Goal: Navigation & Orientation: Find specific page/section

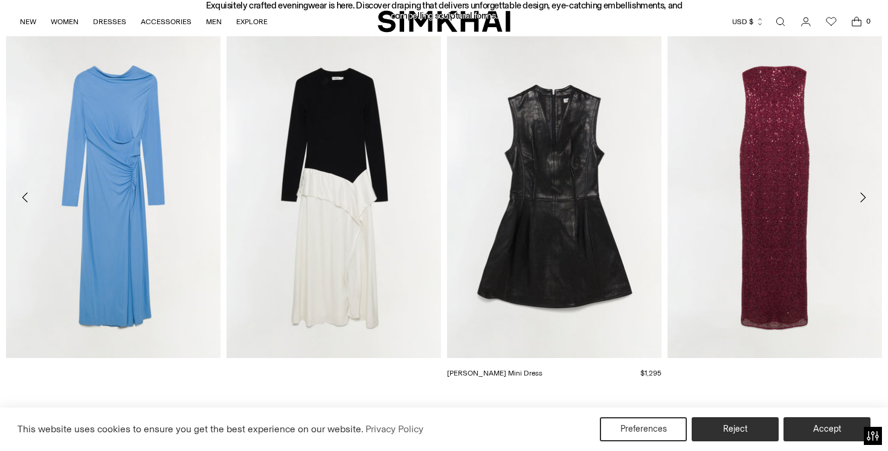
scroll to position [555, 0]
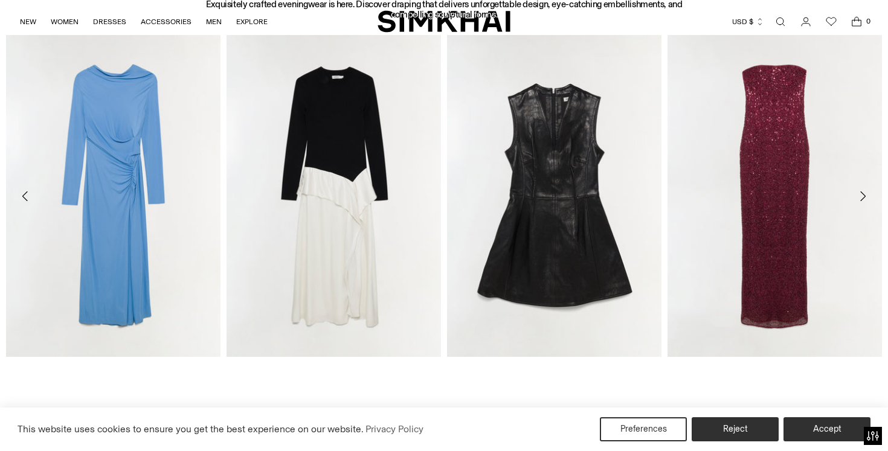
click at [865, 191] on icon "Move to next carousel slide" at bounding box center [862, 196] width 14 height 14
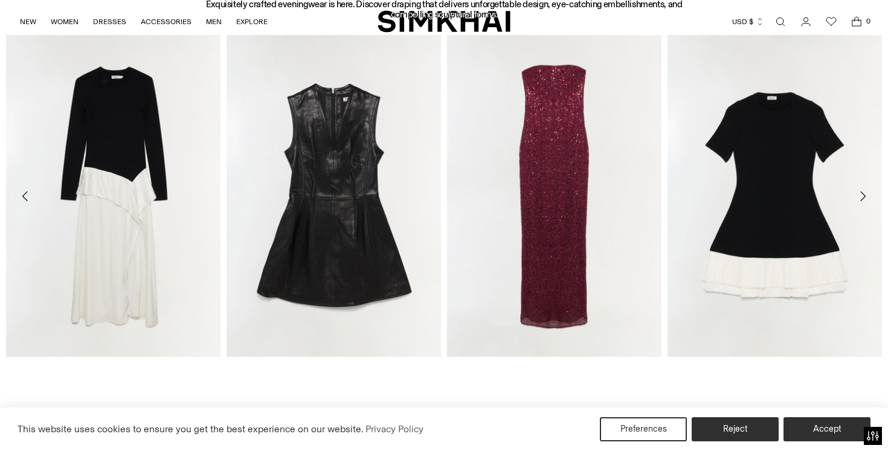
click at [865, 191] on icon "Move to next carousel slide" at bounding box center [862, 196] width 14 height 14
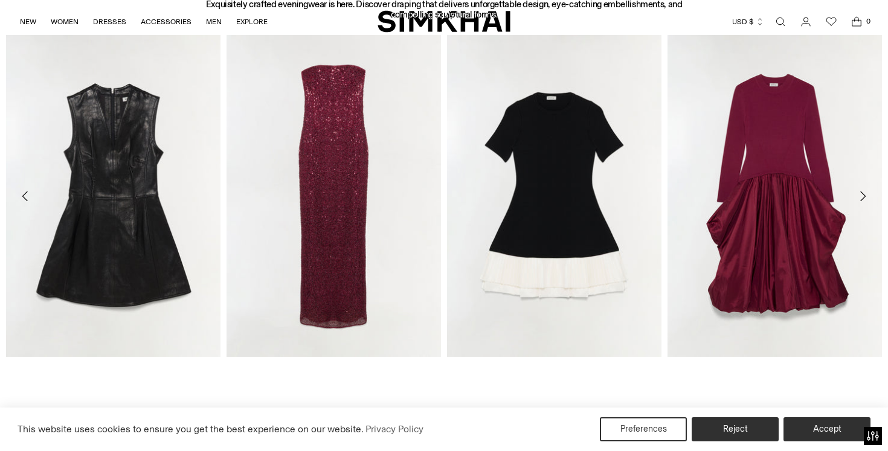
click at [859, 188] on button "Move to next carousel slide" at bounding box center [862, 196] width 27 height 27
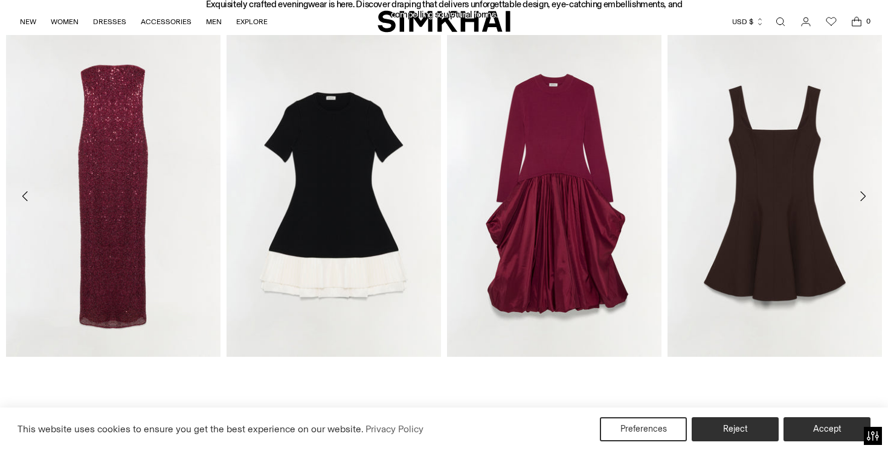
click at [859, 188] on button "Move to next carousel slide" at bounding box center [862, 196] width 27 height 27
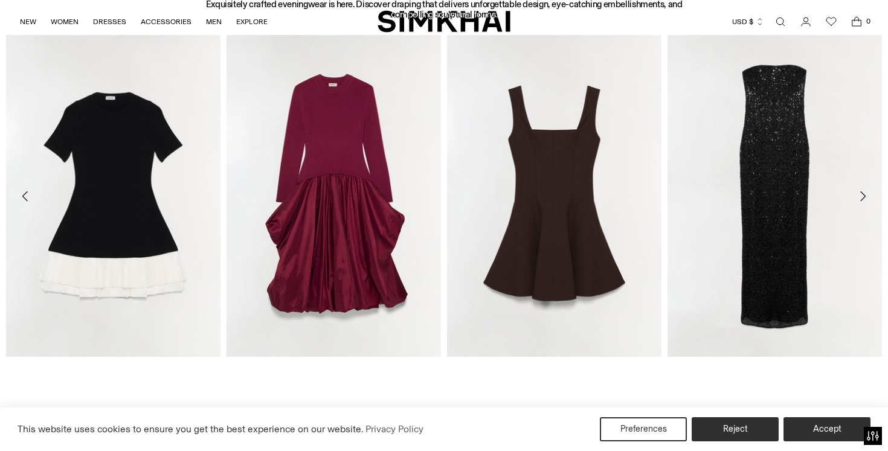
click at [863, 191] on icon "Move to next carousel slide" at bounding box center [862, 196] width 14 height 14
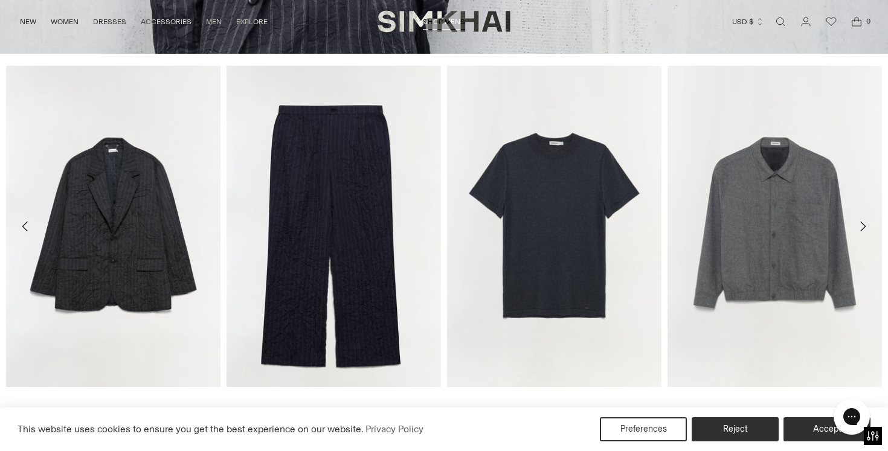
scroll to position [3011, 0]
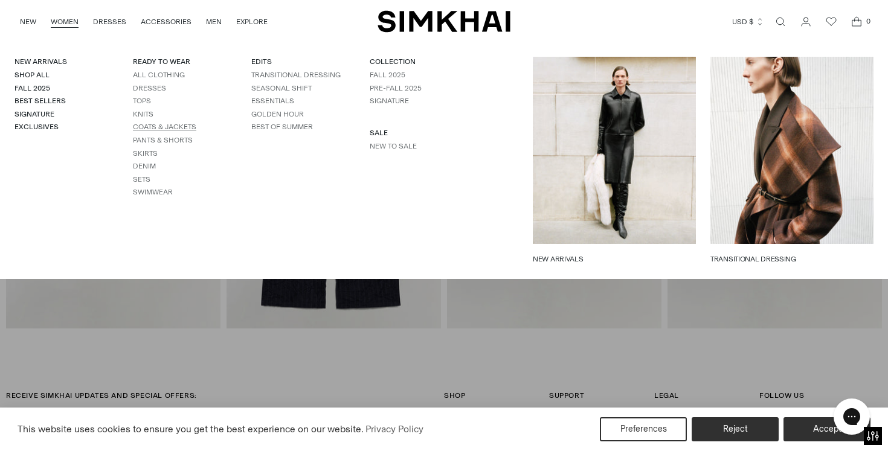
click at [171, 124] on link "Coats & Jackets" at bounding box center [164, 127] width 63 height 8
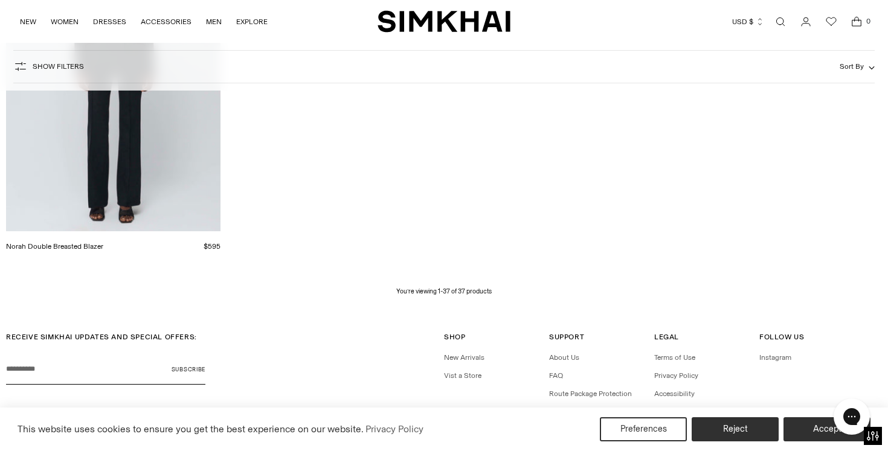
scroll to position [3805, 0]
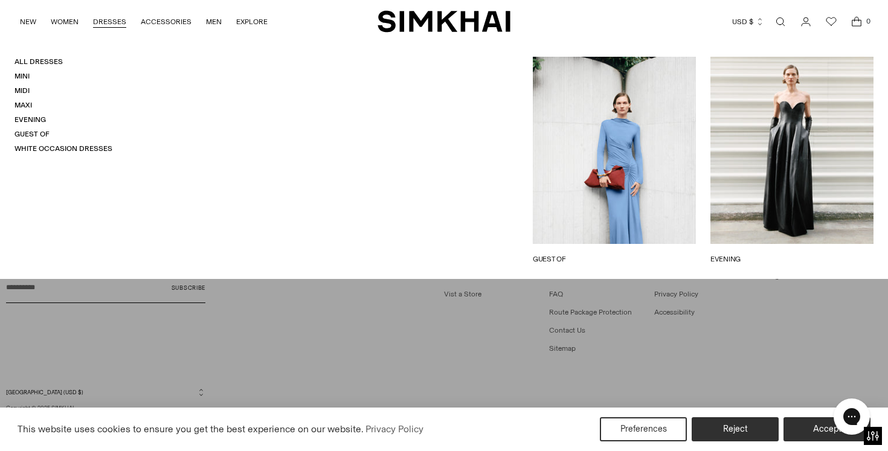
click at [102, 24] on link "DRESSES" at bounding box center [109, 21] width 33 height 27
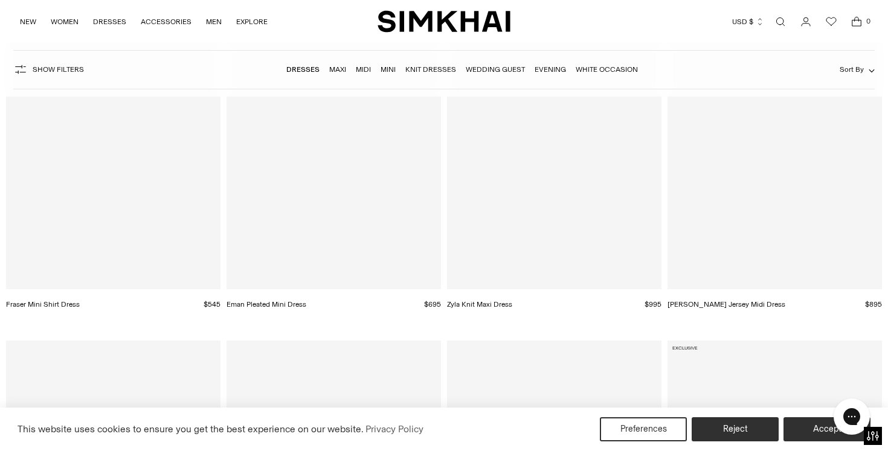
scroll to position [9991, 0]
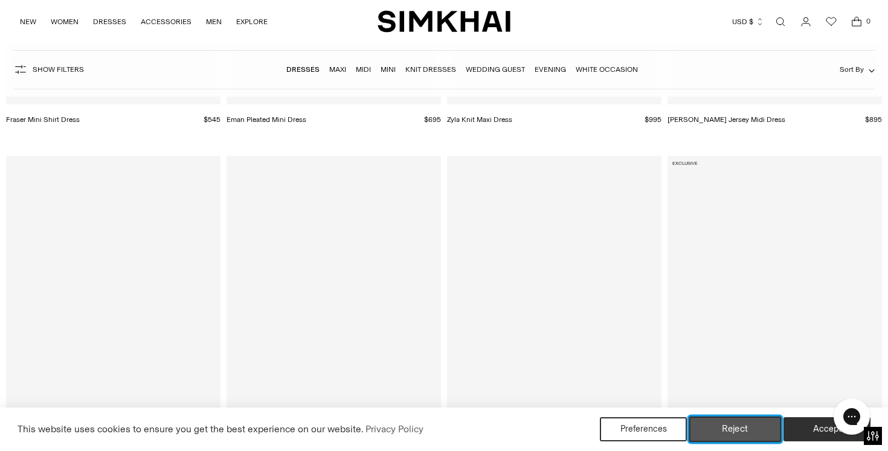
click at [731, 430] on button "Reject" at bounding box center [735, 429] width 92 height 25
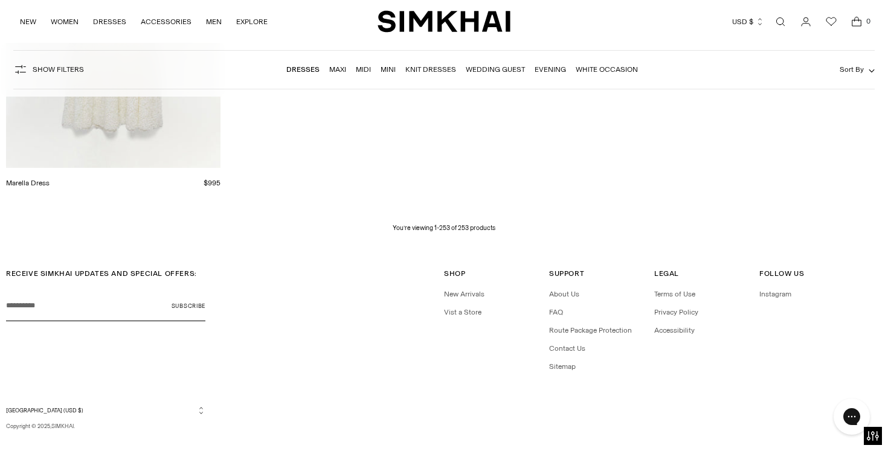
scroll to position [24514, 0]
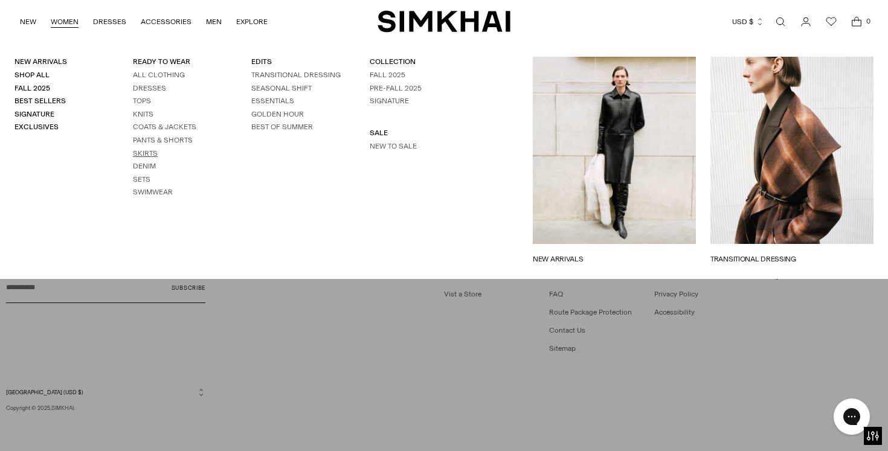
click at [149, 152] on link "Skirts" at bounding box center [145, 153] width 25 height 8
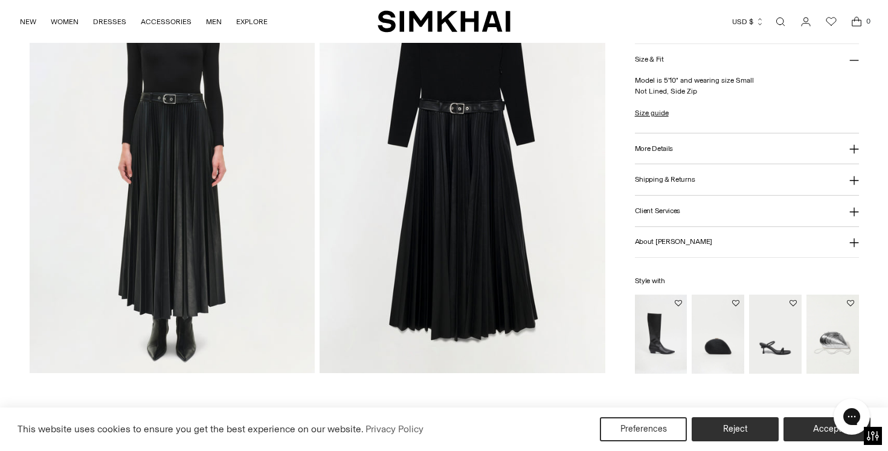
scroll to position [880, 0]
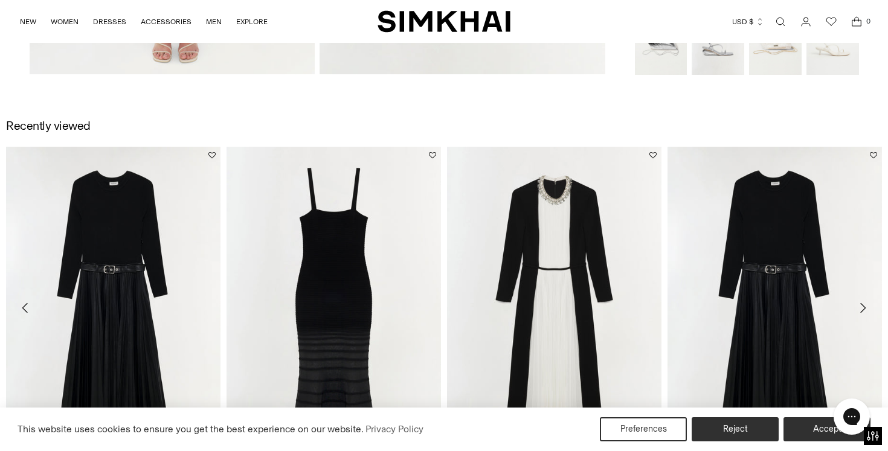
scroll to position [1359, 0]
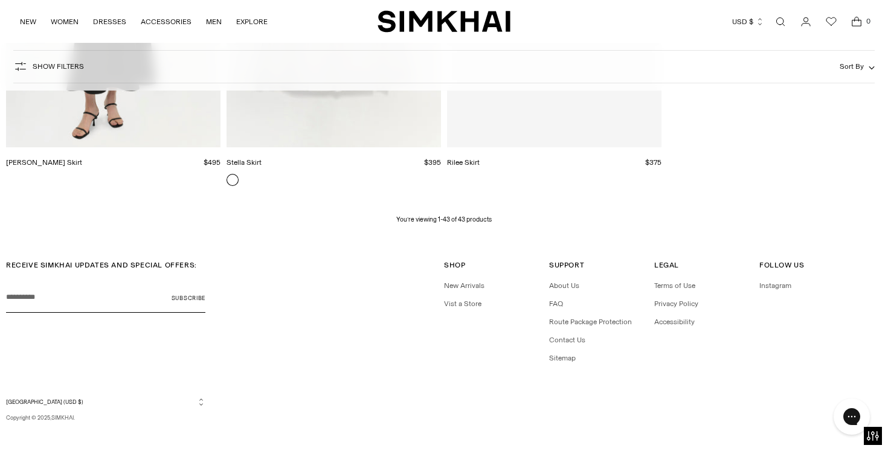
scroll to position [4166, 0]
